Goal: Transaction & Acquisition: Purchase product/service

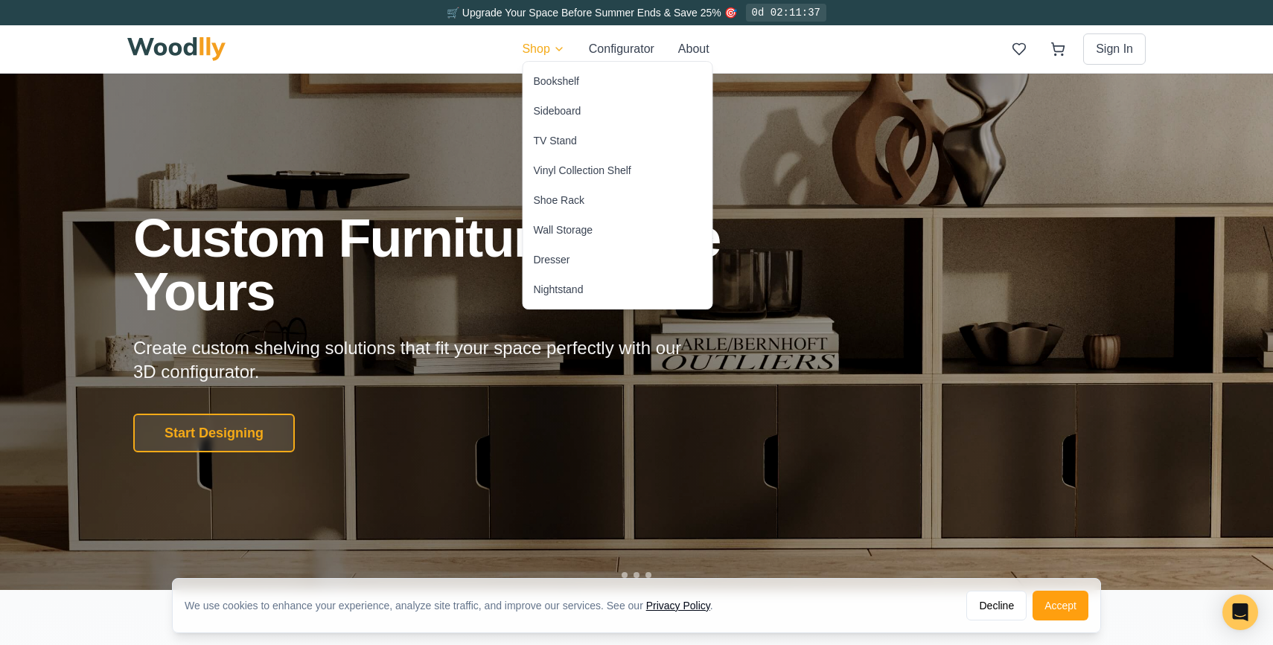
click at [583, 106] on div "Sideboard" at bounding box center [617, 111] width 189 height 30
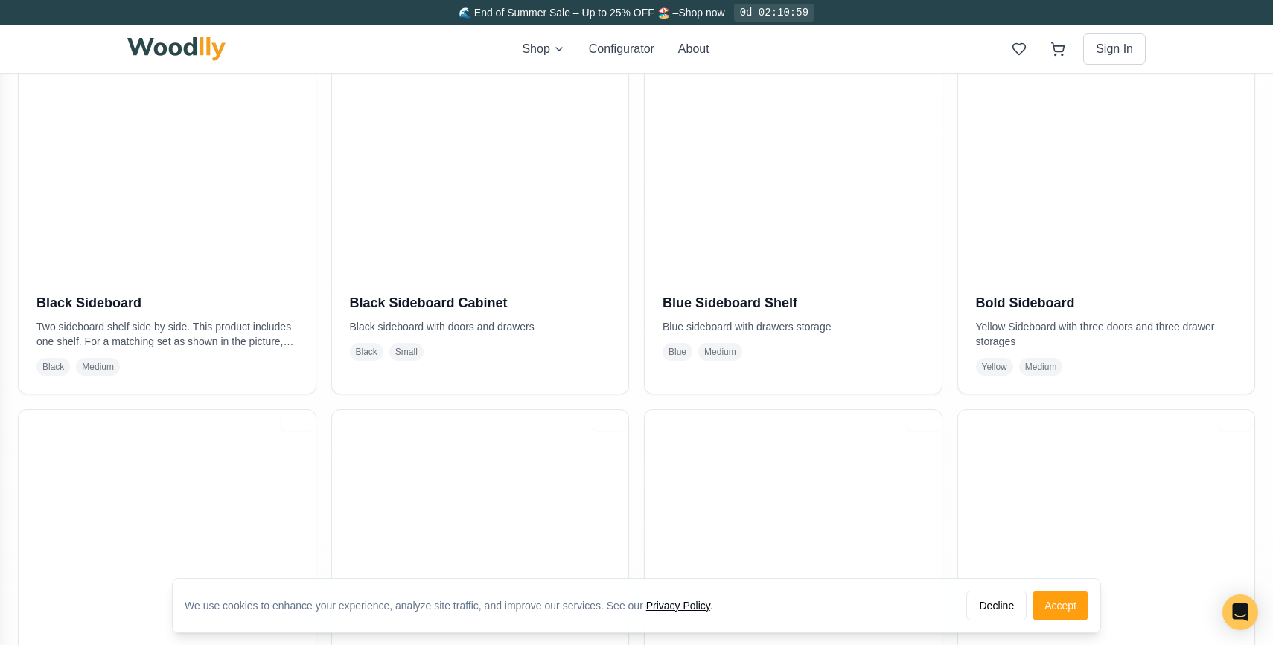
scroll to position [424, 0]
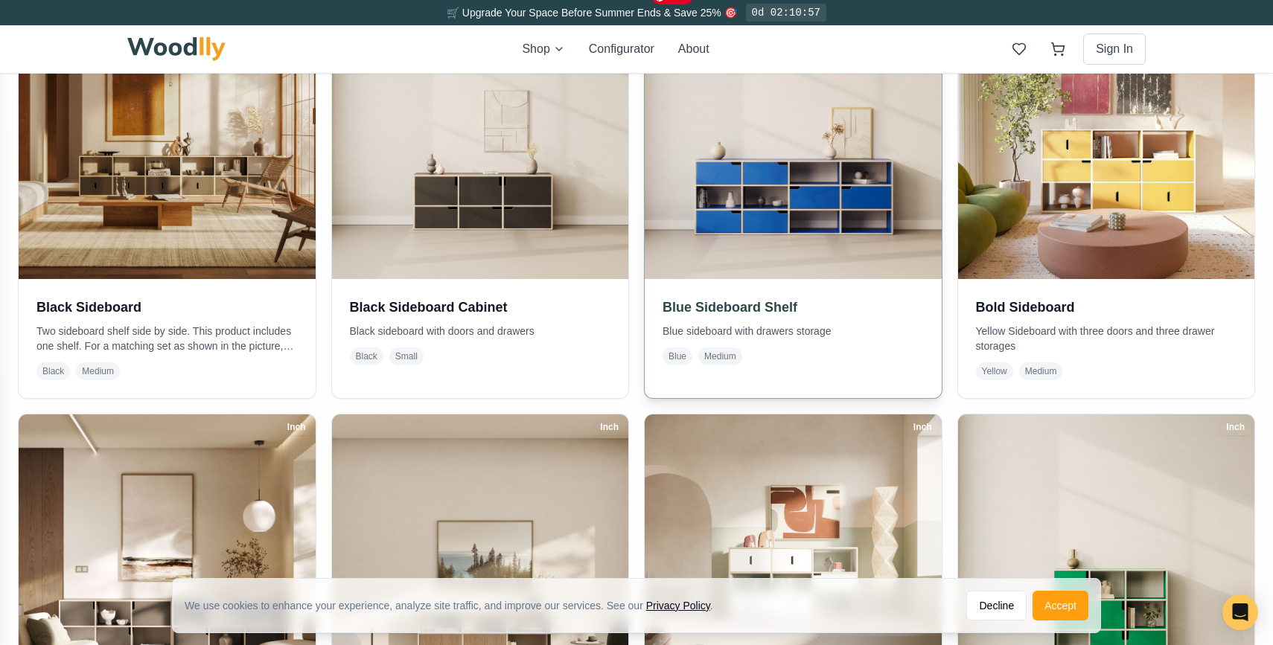
click at [730, 229] on img at bounding box center [792, 130] width 311 height 311
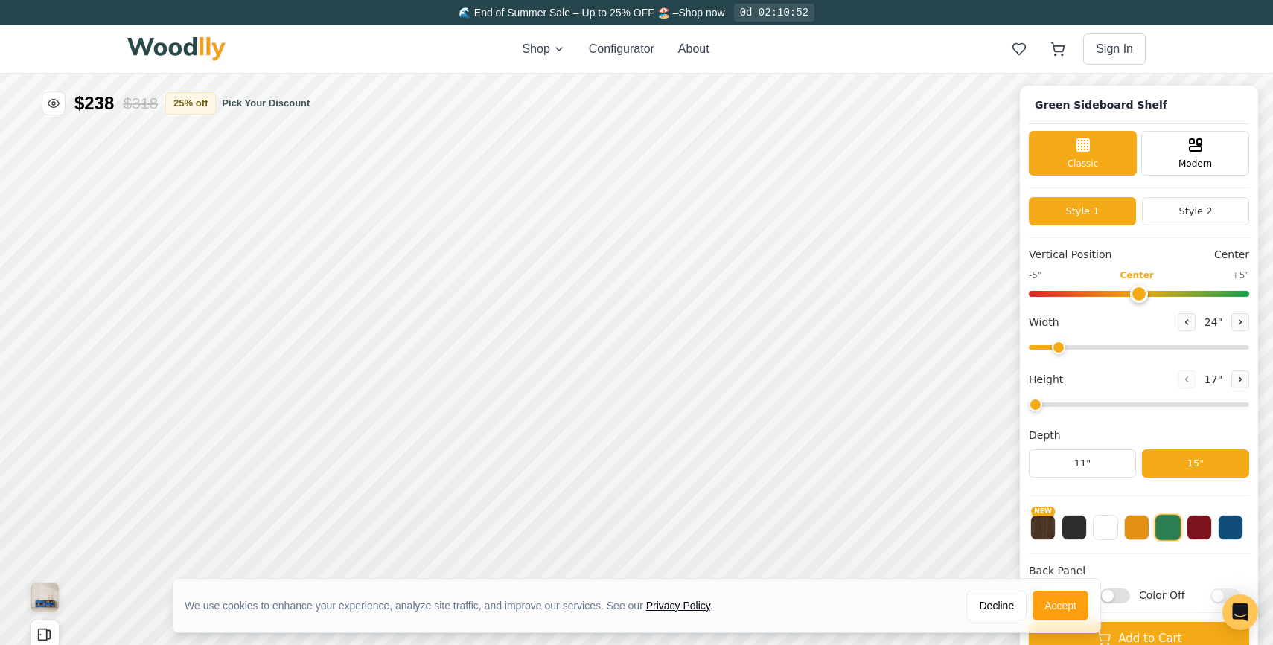
type input "67"
type input "3"
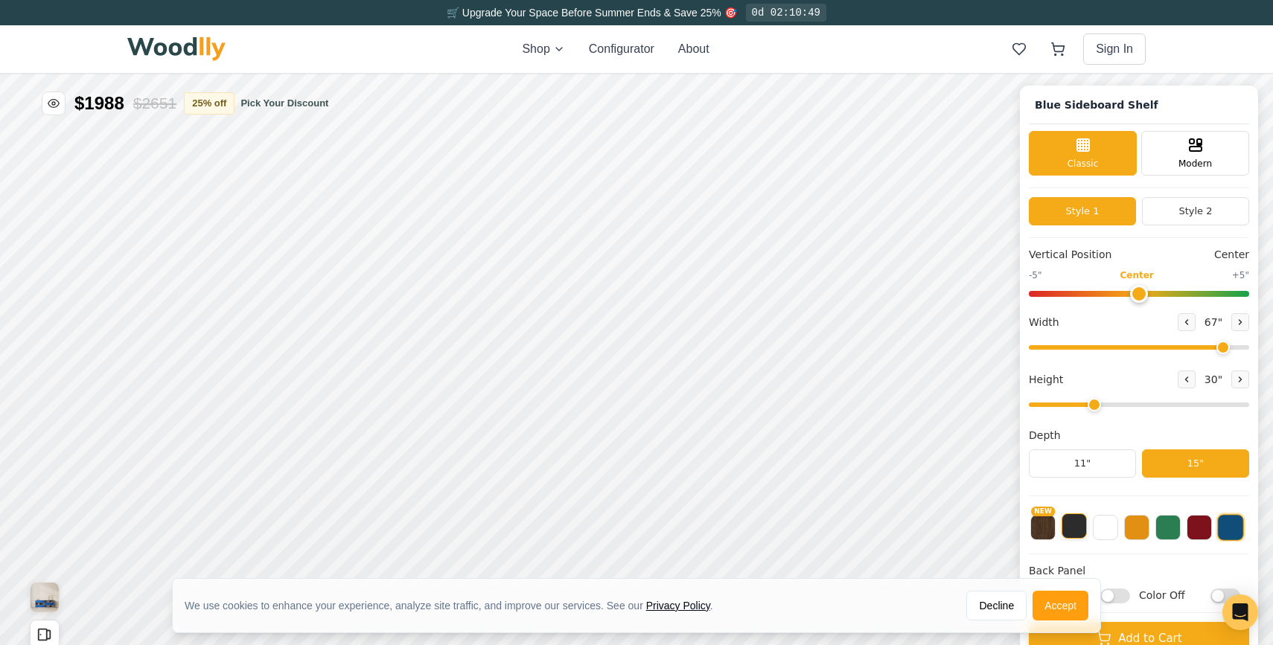
click at [1081, 531] on button at bounding box center [1073, 526] width 25 height 25
click at [1105, 526] on button at bounding box center [1105, 526] width 25 height 25
click at [1132, 526] on button at bounding box center [1136, 526] width 25 height 25
click at [1167, 522] on button at bounding box center [1167, 526] width 25 height 25
click at [1193, 526] on button at bounding box center [1199, 526] width 25 height 25
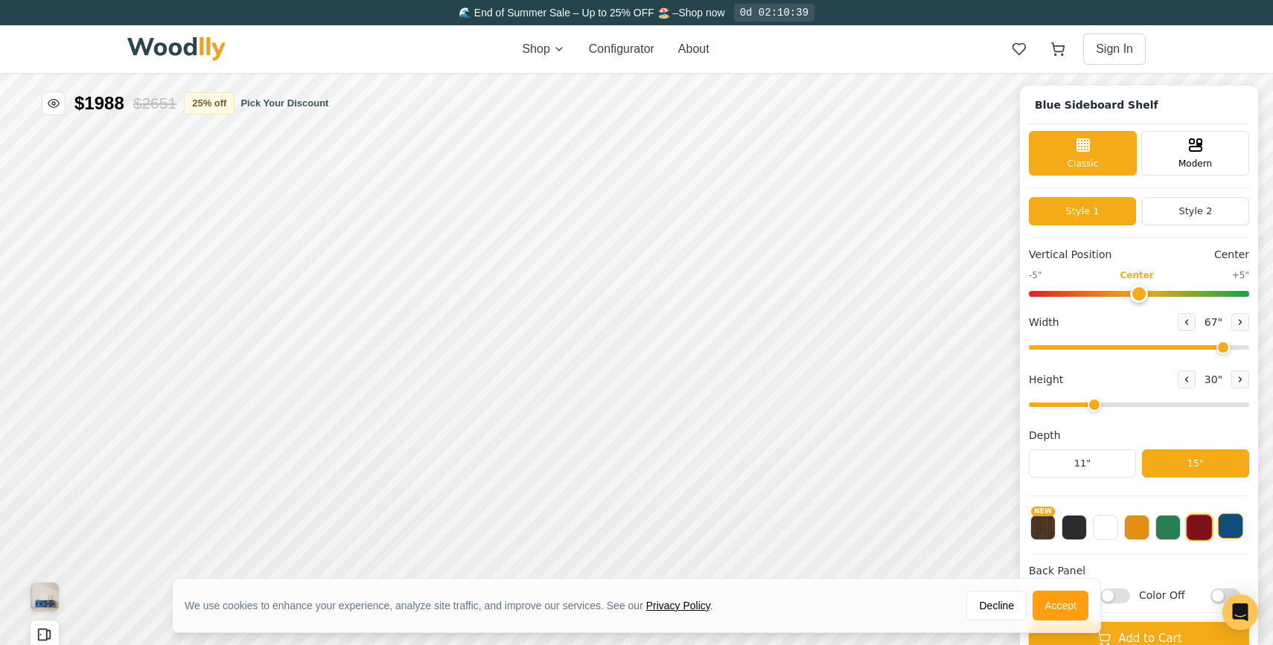
click at [1225, 529] on button at bounding box center [1230, 526] width 25 height 25
click at [628, 375] on div "Drawer" at bounding box center [638, 373] width 33 height 33
click at [786, 304] on icon at bounding box center [790, 310] width 18 height 18
click at [1200, 168] on span "Modern" at bounding box center [1194, 162] width 33 height 13
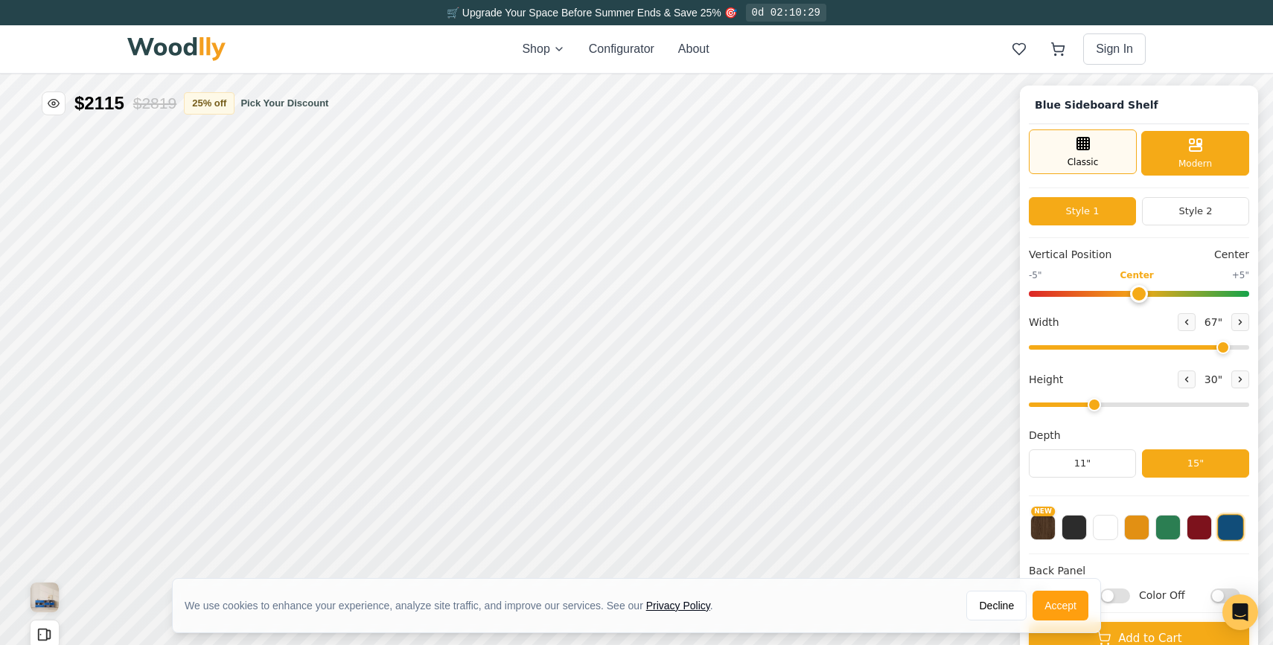
click at [1105, 162] on div "Classic" at bounding box center [1083, 152] width 108 height 45
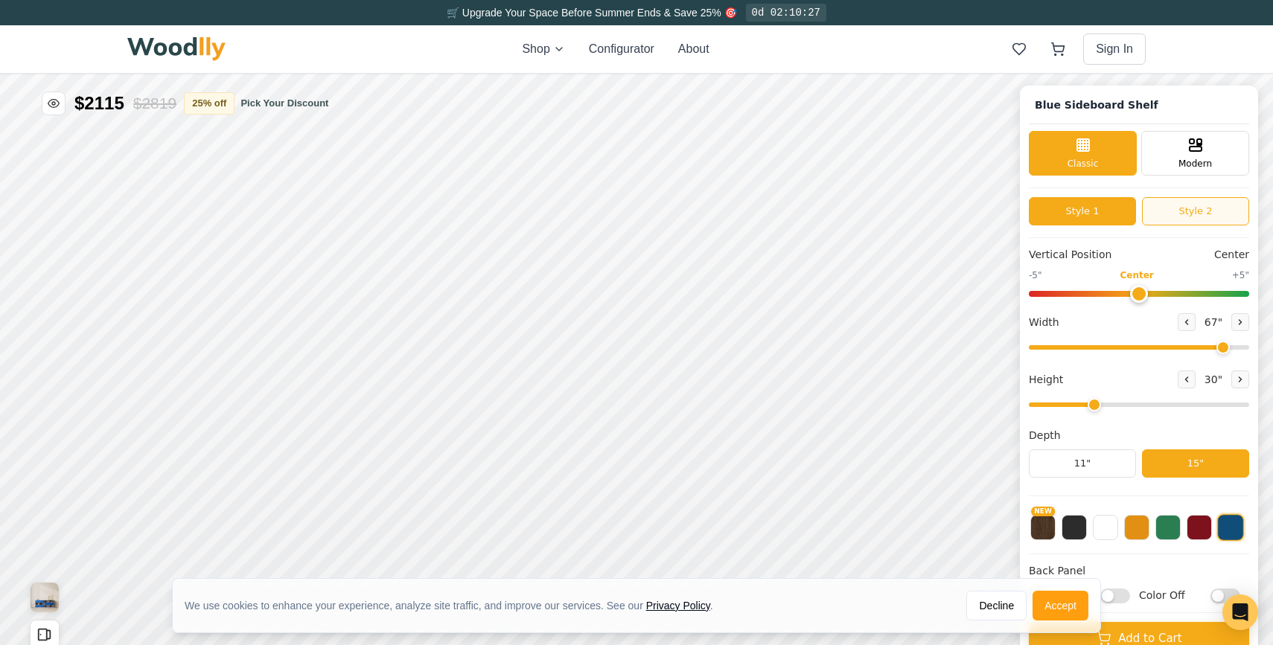
click at [1195, 204] on button "Style 2" at bounding box center [1195, 211] width 107 height 28
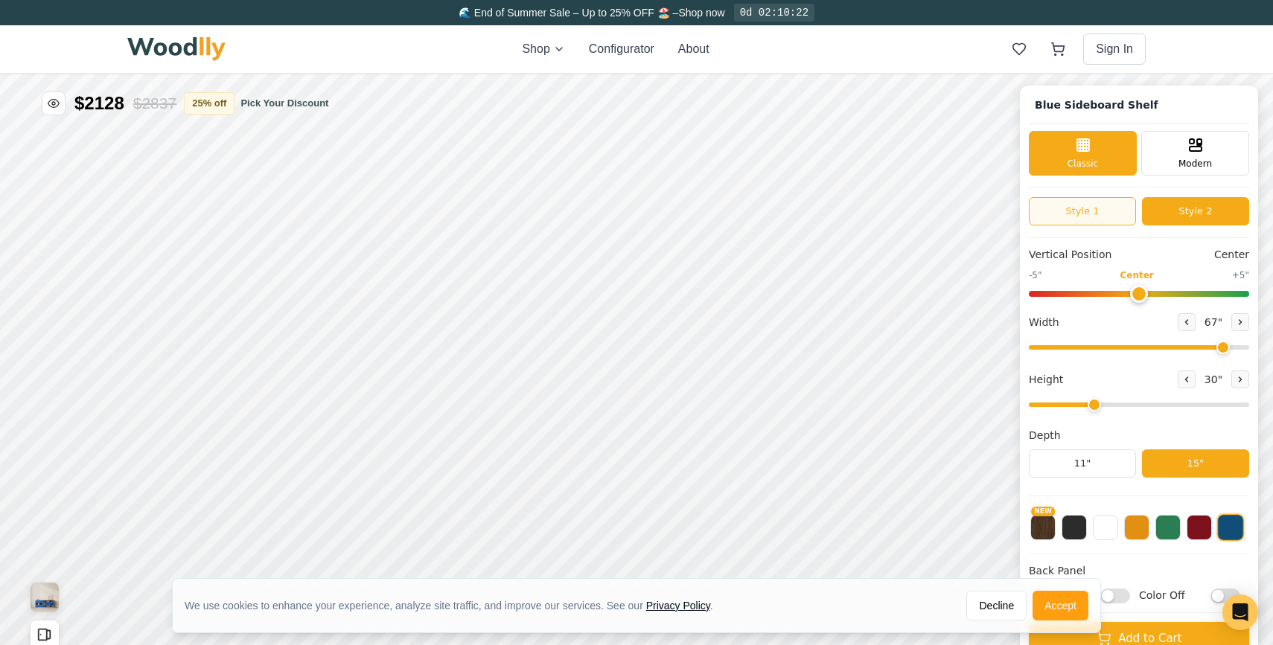
click at [1105, 211] on button "Style 1" at bounding box center [1082, 211] width 107 height 28
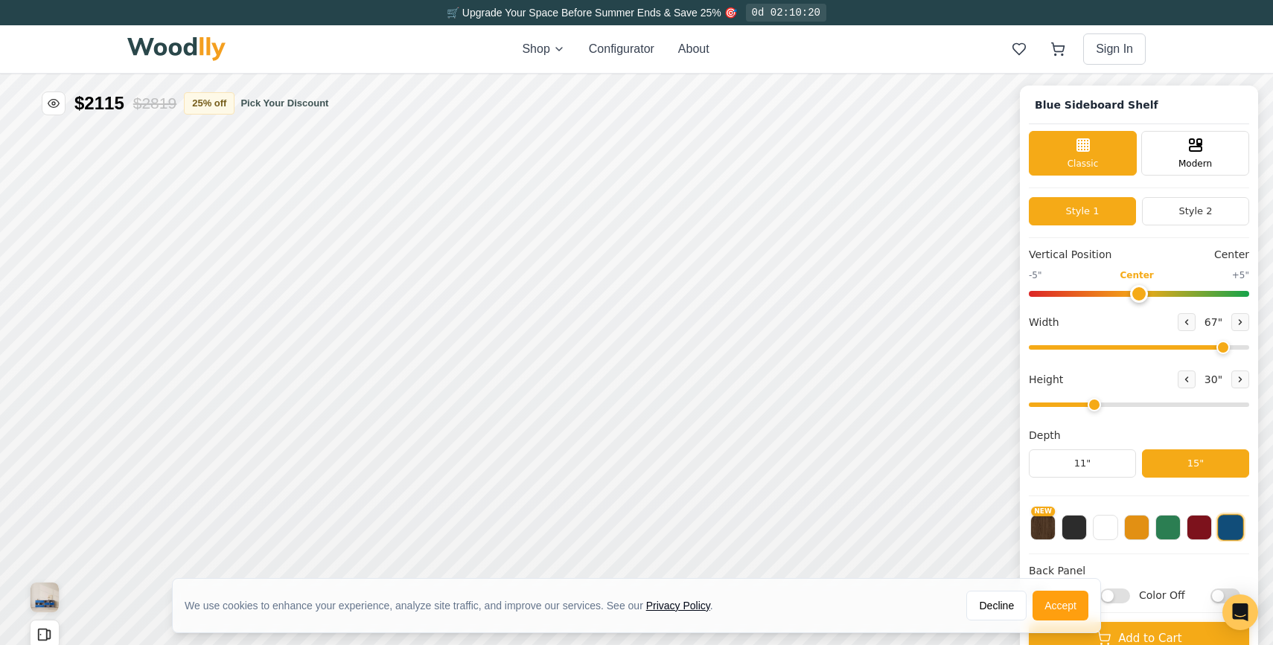
click at [196, 55] on img at bounding box center [176, 49] width 98 height 24
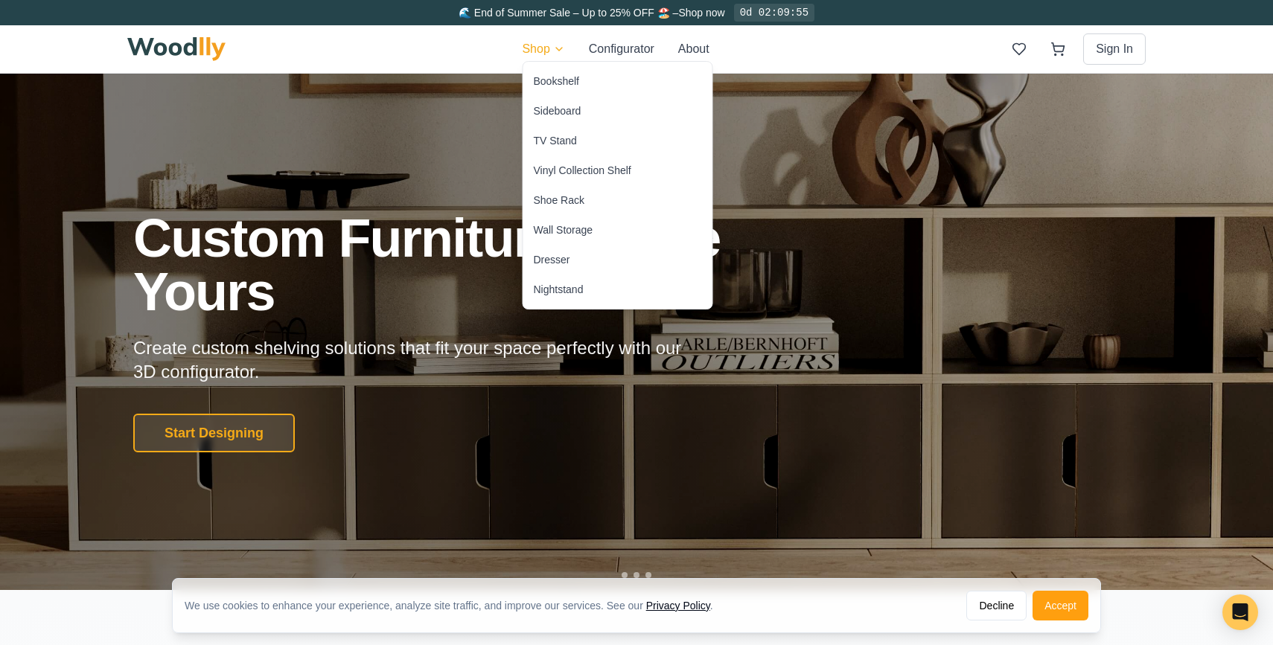
click at [575, 116] on div "Sideboard" at bounding box center [558, 110] width 48 height 15
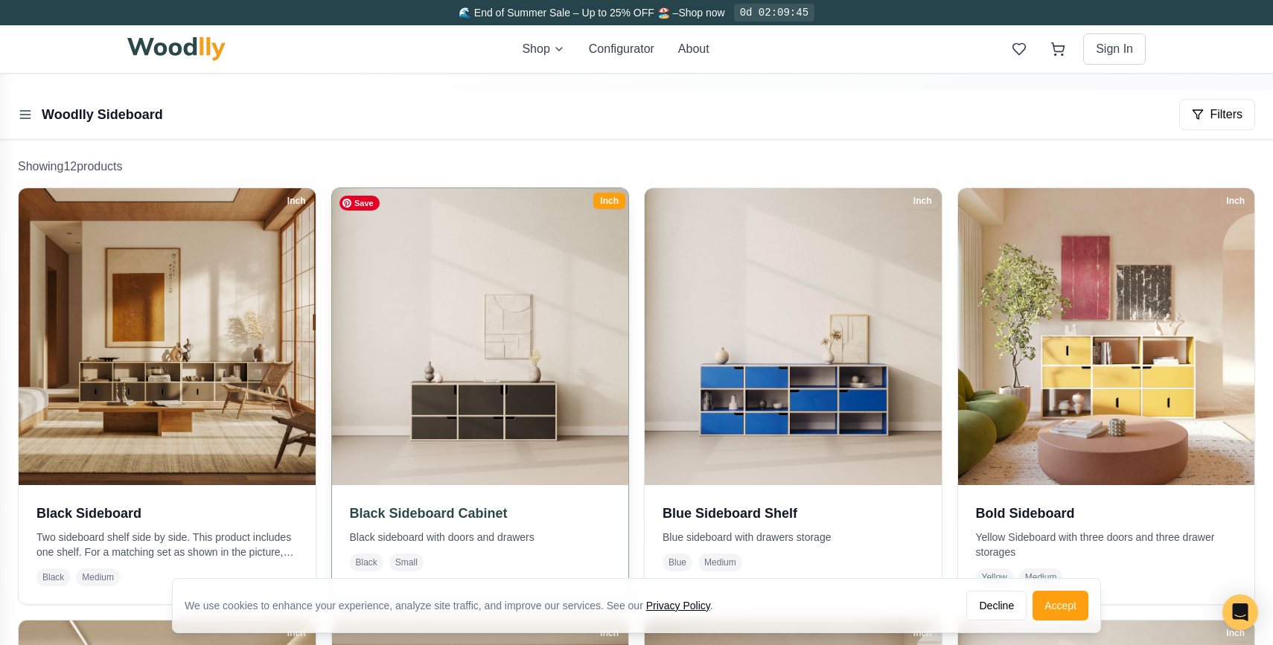
scroll to position [220, 0]
